Goal: Task Accomplishment & Management: Use online tool/utility

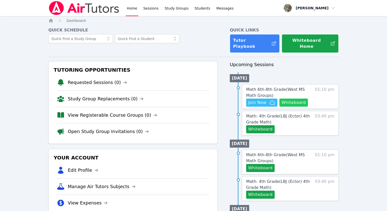
click at [296, 99] on button "Whiteboard" at bounding box center [293, 103] width 28 height 8
click at [255, 87] on span "Math 6th-8th Grade ( West MS Math Groups )" at bounding box center [275, 92] width 59 height 11
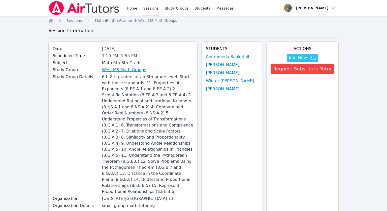
click at [124, 71] on link "West MS Math Groups" at bounding box center [124, 70] width 44 height 6
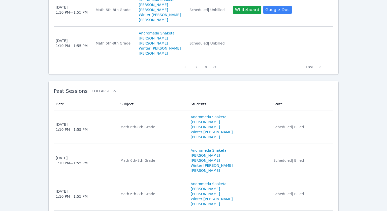
scroll to position [644, 0]
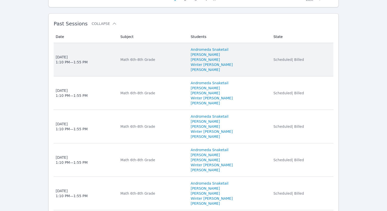
click at [108, 55] on span "Fri Oct 3, 2025 1:10 PM — 1:55 PM" at bounding box center [85, 60] width 59 height 10
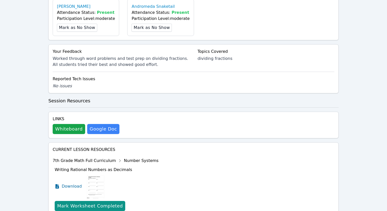
scroll to position [351, 0]
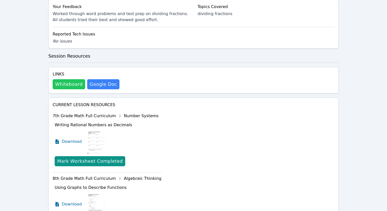
click at [68, 79] on button "Whiteboard" at bounding box center [69, 84] width 32 height 10
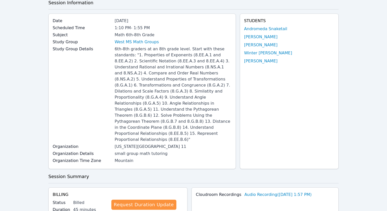
scroll to position [0, 0]
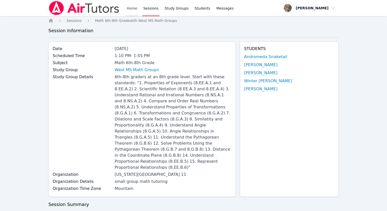
click at [128, 9] on link "Home" at bounding box center [132, 8] width 12 height 16
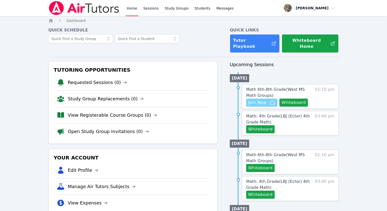
click at [264, 100] on span "Join Now" at bounding box center [257, 103] width 18 height 6
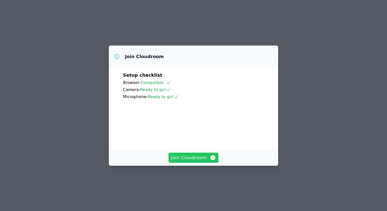
click at [178, 161] on span "Join Cloudroom" at bounding box center [193, 157] width 45 height 7
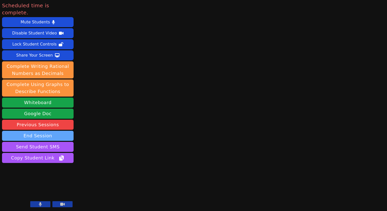
click at [44, 131] on button "End Session" at bounding box center [37, 136] width 71 height 10
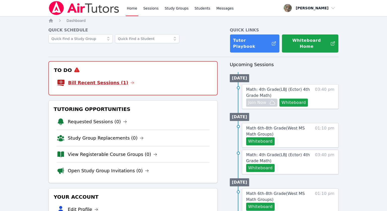
click at [112, 79] on link "Bill Recent Sessions (1)" at bounding box center [101, 82] width 66 height 7
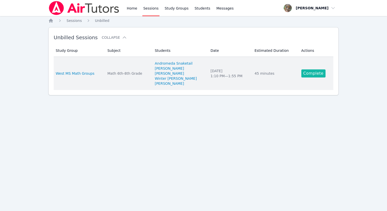
click at [304, 74] on link "Complete" at bounding box center [313, 73] width 24 height 8
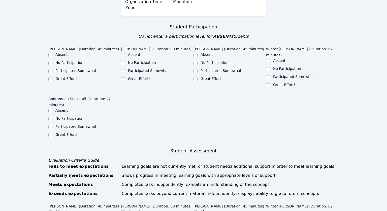
scroll to position [159, 0]
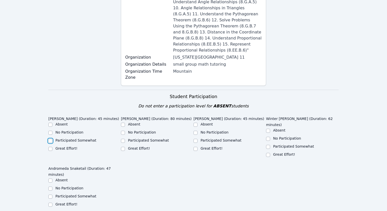
click at [50, 139] on input "Participated Somewhat" at bounding box center [50, 141] width 4 height 4
checkbox input "true"
drag, startPoint x: 122, startPoint y: 125, endPoint x: 126, endPoint y: 123, distance: 4.3
click at [122, 147] on input "Great Effort!" at bounding box center [123, 149] width 4 height 4
checkbox input "true"
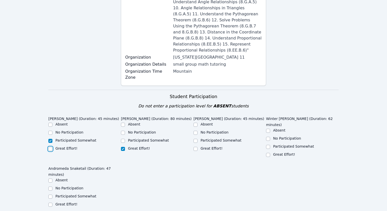
click at [50, 147] on input "Great Effort!" at bounding box center [50, 149] width 4 height 4
checkbox input "true"
checkbox input "false"
click at [195, 147] on input "Great Effort!" at bounding box center [195, 149] width 4 height 4
checkbox input "true"
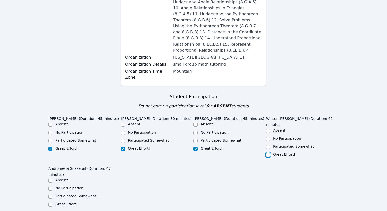
click at [266, 153] on input "Great Effort!" at bounding box center [268, 155] width 4 height 4
checkbox input "true"
drag, startPoint x: 49, startPoint y: 169, endPoint x: 86, endPoint y: 165, distance: 37.8
click at [49, 203] on input "Great Effort!" at bounding box center [50, 205] width 4 height 4
checkbox input "true"
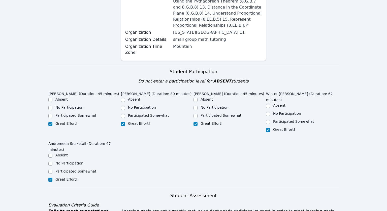
scroll to position [186, 0]
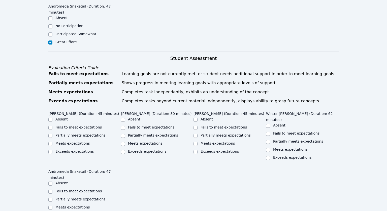
scroll to position [324, 0]
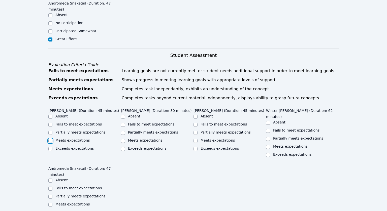
click at [49, 139] on input "Meets expectations" at bounding box center [50, 141] width 4 height 4
checkbox input "true"
click at [123, 139] on input "Meets expectations" at bounding box center [123, 141] width 4 height 4
checkbox input "true"
click at [197, 146] on div "Exceeds expectations" at bounding box center [229, 149] width 72 height 6
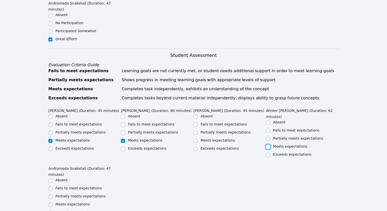
drag, startPoint x: 268, startPoint y: 105, endPoint x: 260, endPoint y: 107, distance: 9.2
click at [268, 145] on input "Meets expectations" at bounding box center [268, 147] width 4 height 4
checkbox input "true"
click at [194, 147] on input "Exceeds expectations" at bounding box center [195, 149] width 4 height 4
checkbox input "true"
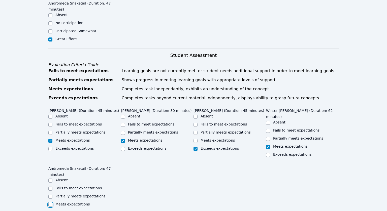
click at [49, 203] on input "Meets expectations" at bounding box center [50, 205] width 4 height 4
checkbox input "true"
click at [120, 202] on div "Meets expectations" at bounding box center [84, 205] width 72 height 6
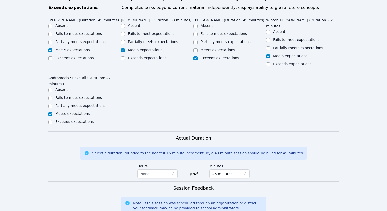
scroll to position [443, 0]
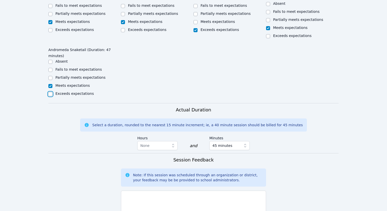
click at [51, 92] on input "Exceeds expectations" at bounding box center [50, 94] width 4 height 4
checkbox input "true"
checkbox input "false"
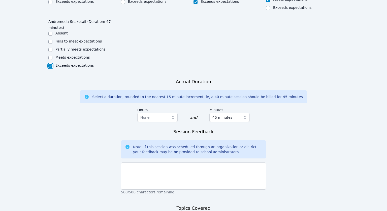
scroll to position [472, 0]
click at [98, 134] on form "Student Participation Do not enter a participation level for ABSENT students Je…" at bounding box center [193, 26] width 290 height 499
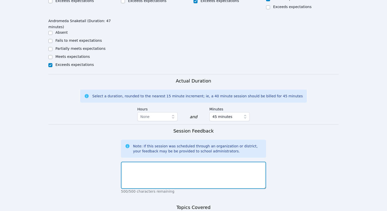
click at [170, 162] on textarea at bounding box center [193, 175] width 145 height 27
type textarea "All students showed good effort on working through word problems."
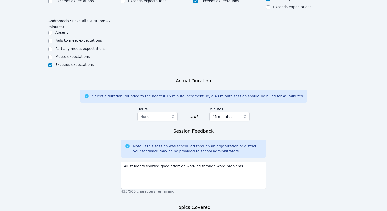
type textarea "d"
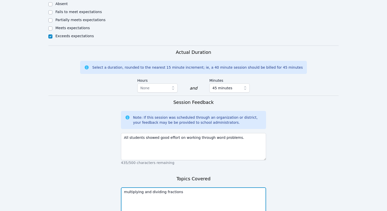
scroll to position [502, 0]
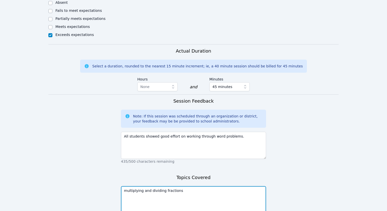
type textarea "multiplying and dividing fractions"
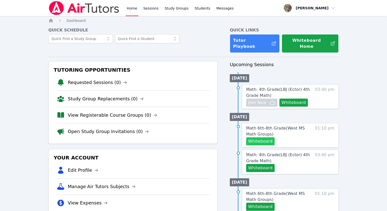
click at [264, 137] on button "Whiteboard" at bounding box center [260, 141] width 28 height 8
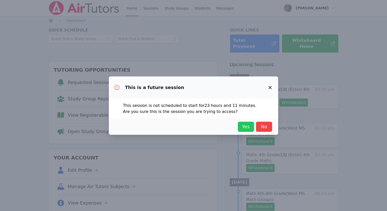
click at [247, 125] on span "Yes" at bounding box center [245, 126] width 11 height 7
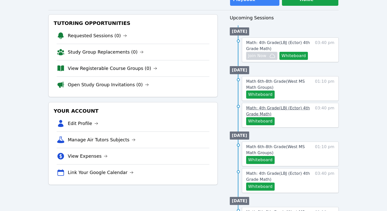
scroll to position [53, 0]
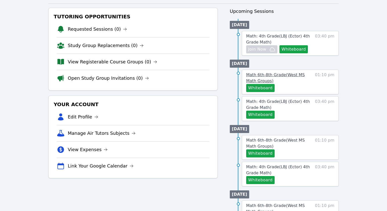
click at [262, 72] on span "Math 6th-8th Grade ( West MS Math Groups )" at bounding box center [275, 77] width 59 height 11
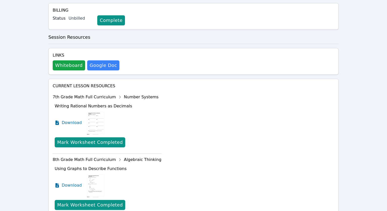
scroll to position [251, 0]
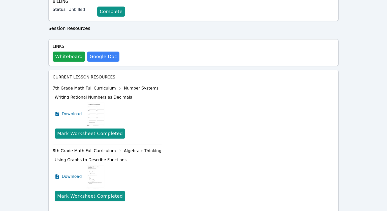
drag, startPoint x: 152, startPoint y: 181, endPoint x: 30, endPoint y: 143, distance: 127.0
click at [31, 143] on div "Home Sessions Study Groups Students Messages Open user menu Mykia Richards Open…" at bounding box center [193, 4] width 387 height 511
click at [191, 43] on div "Home Sessions Math 6th-8th Grade with West MS Math Groups Session Information D…" at bounding box center [193, 13] width 290 height 493
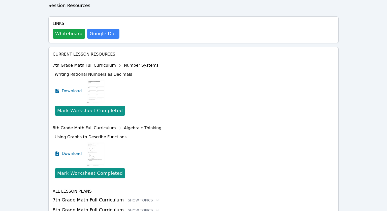
scroll to position [275, 0]
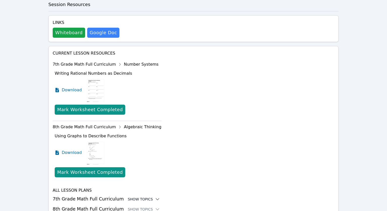
click at [155, 197] on icon at bounding box center [157, 199] width 5 height 5
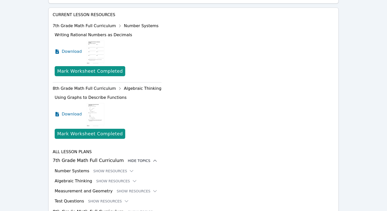
scroll to position [317, 0]
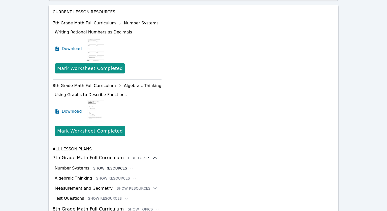
click at [129, 166] on icon at bounding box center [131, 168] width 5 height 5
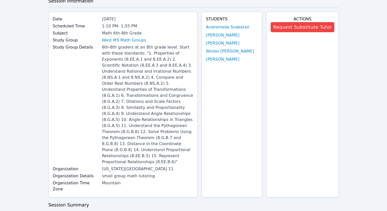
scroll to position [0, 0]
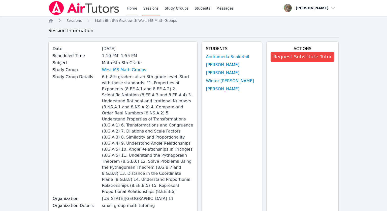
click at [129, 6] on link "Home" at bounding box center [132, 8] width 12 height 16
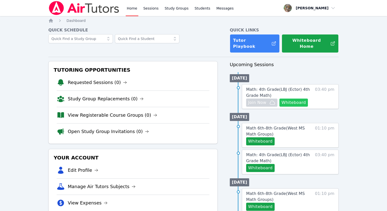
click at [295, 99] on button "Whiteboard" at bounding box center [293, 103] width 28 height 8
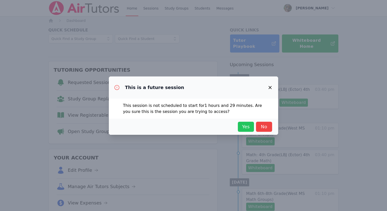
click at [244, 126] on span "Yes" at bounding box center [245, 126] width 11 height 7
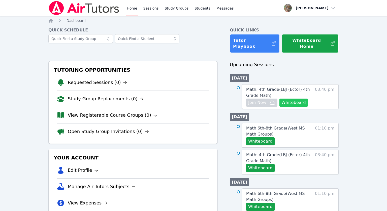
click at [296, 99] on button "Whiteboard" at bounding box center [293, 103] width 28 height 8
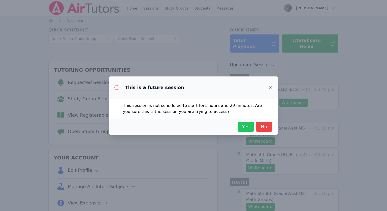
click at [248, 125] on span "Yes" at bounding box center [245, 126] width 11 height 7
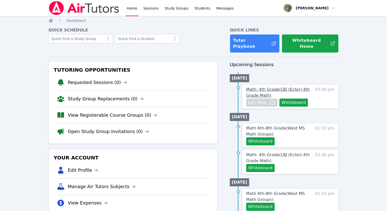
click at [262, 87] on span "Math: 4th Grade ( LBJ (Ector) 4th Grade Math )" at bounding box center [278, 92] width 64 height 11
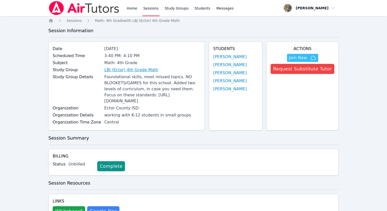
click at [116, 69] on link "LBJ (Ector) 4th Grade Math" at bounding box center [131, 70] width 54 height 6
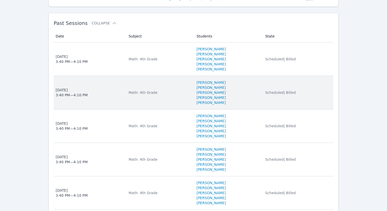
scroll to position [545, 0]
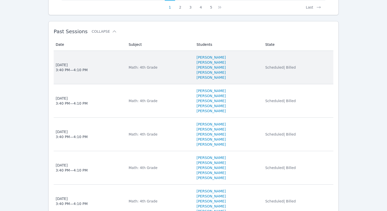
click at [112, 72] on span "Thu Oct 2, 2025 3:40 PM — 4:10 PM" at bounding box center [89, 67] width 67 height 10
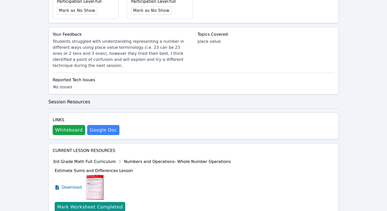
scroll to position [287, 0]
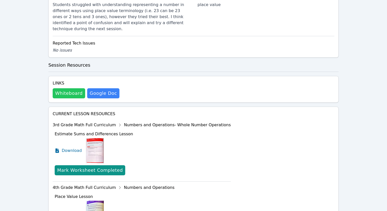
click at [65, 93] on button "Whiteboard" at bounding box center [69, 93] width 32 height 10
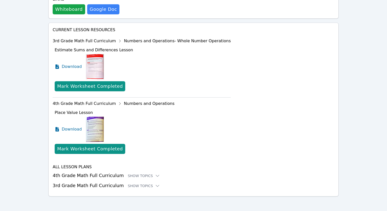
scroll to position [372, 0]
click at [156, 175] on icon at bounding box center [157, 176] width 3 height 2
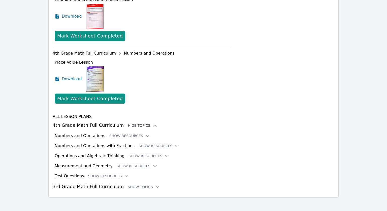
scroll to position [423, 0]
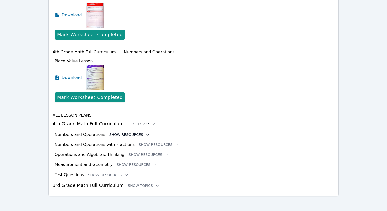
click at [129, 133] on button "Show Resources" at bounding box center [129, 134] width 41 height 5
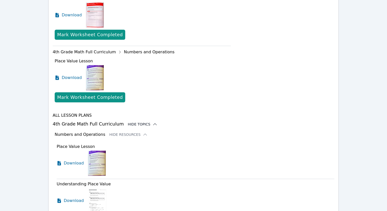
click at [143, 134] on icon at bounding box center [144, 135] width 3 height 2
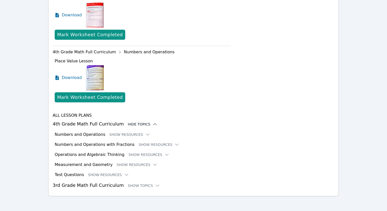
click at [145, 133] on icon at bounding box center [147, 134] width 5 height 5
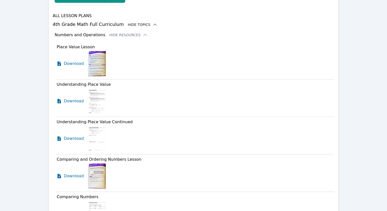
scroll to position [526, 0]
